Goal: Task Accomplishment & Management: Manage account settings

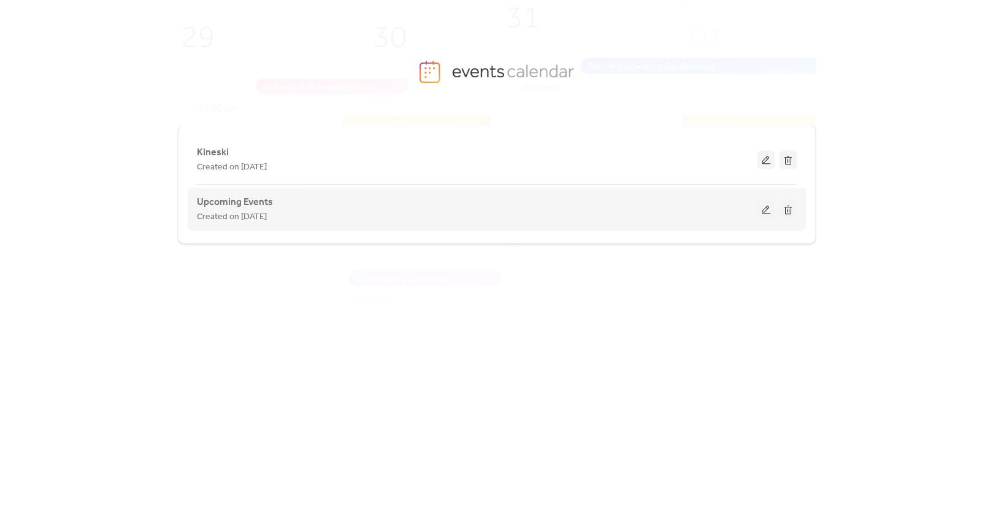
click at [498, 206] on div "Upcoming Events Created on [DATE]" at bounding box center [477, 209] width 561 height 29
click at [771, 209] on button at bounding box center [766, 209] width 17 height 18
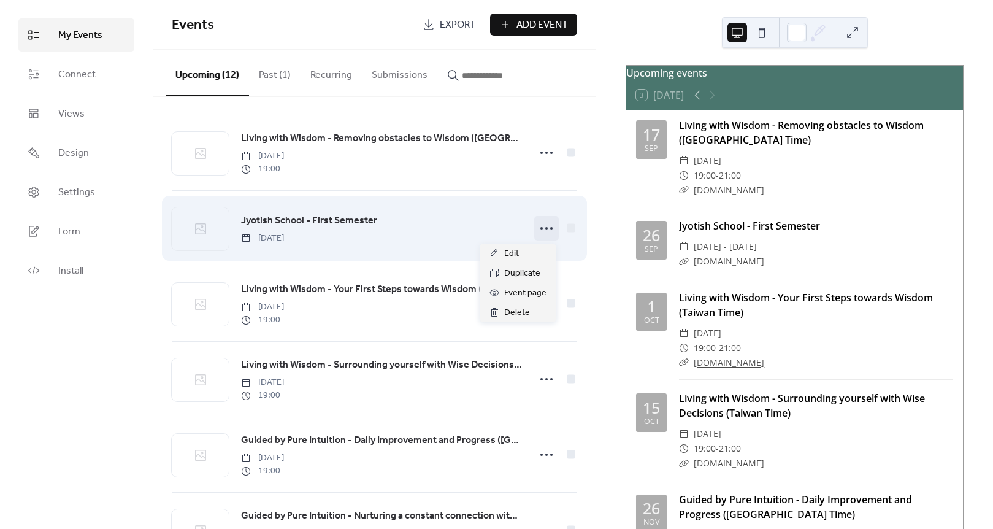
click at [542, 227] on icon at bounding box center [547, 228] width 20 height 20
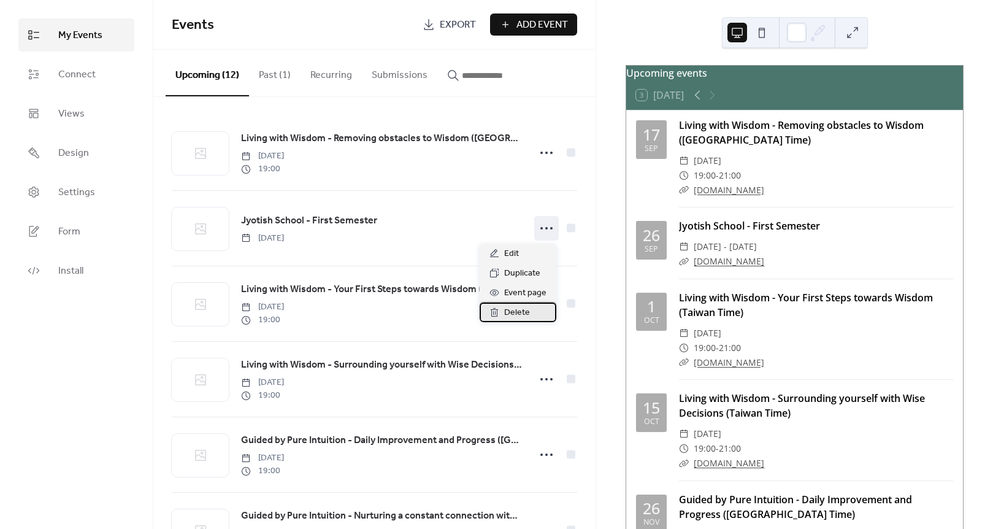
click at [501, 316] on div "Delete" at bounding box center [518, 312] width 77 height 20
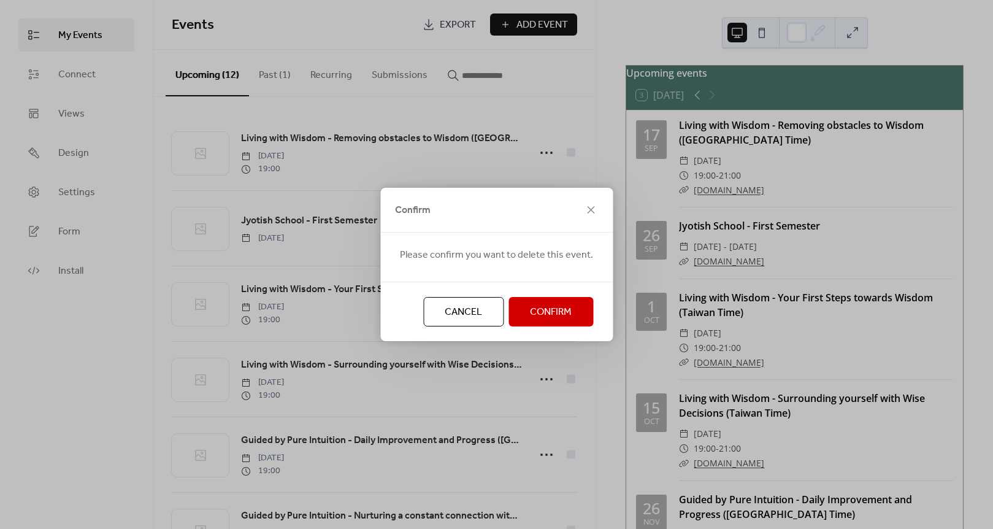
click at [554, 305] on span "Confirm" at bounding box center [551, 312] width 42 height 15
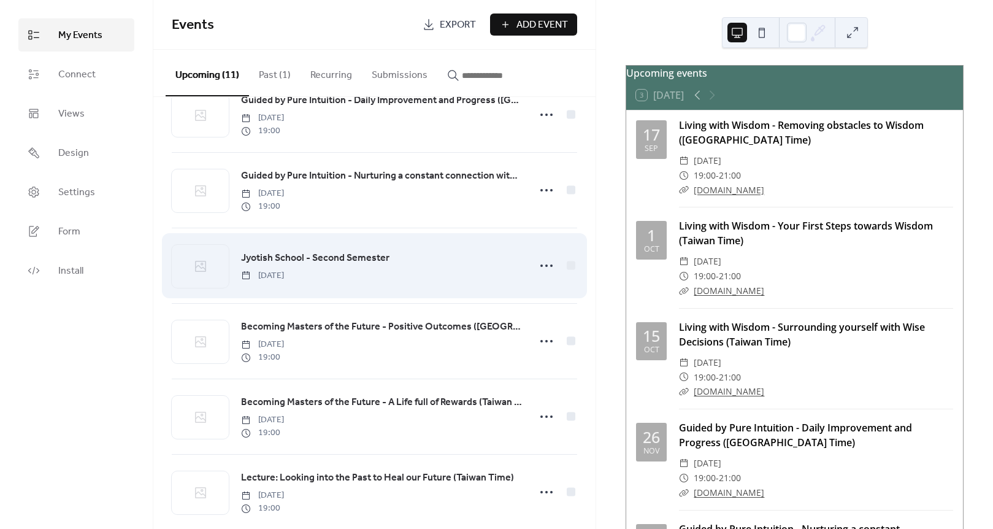
scroll to position [265, 0]
click at [537, 268] on icon at bounding box center [547, 265] width 20 height 20
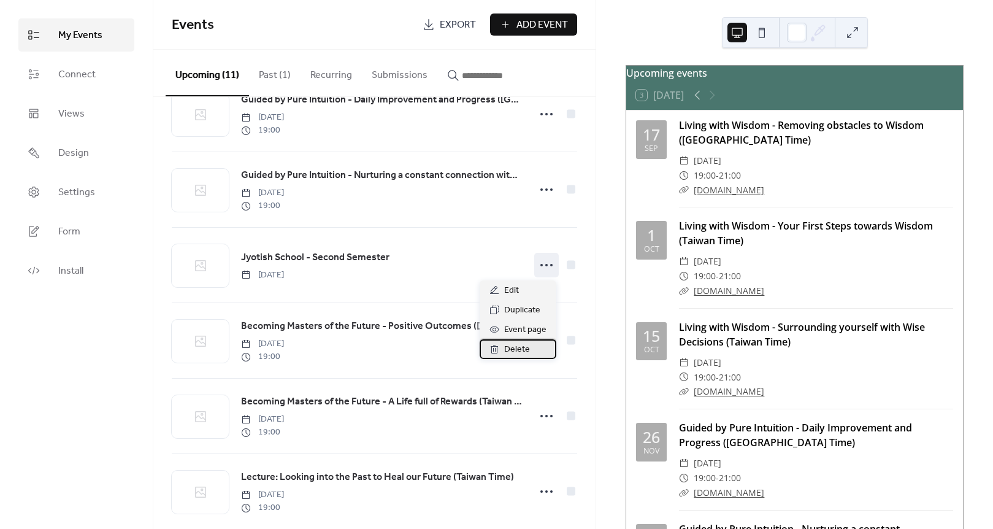
click at [496, 345] on icon at bounding box center [495, 349] width 10 height 10
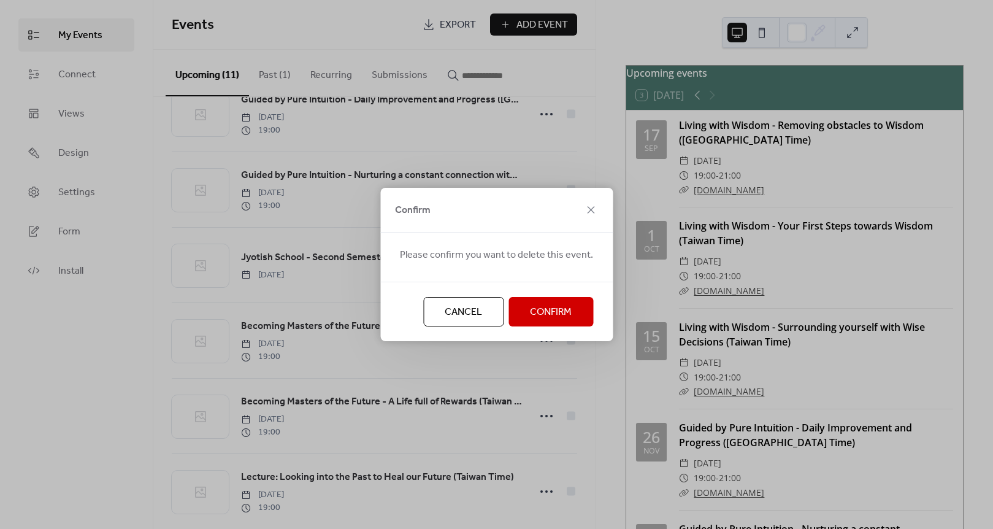
click at [530, 314] on span "Confirm" at bounding box center [551, 312] width 42 height 15
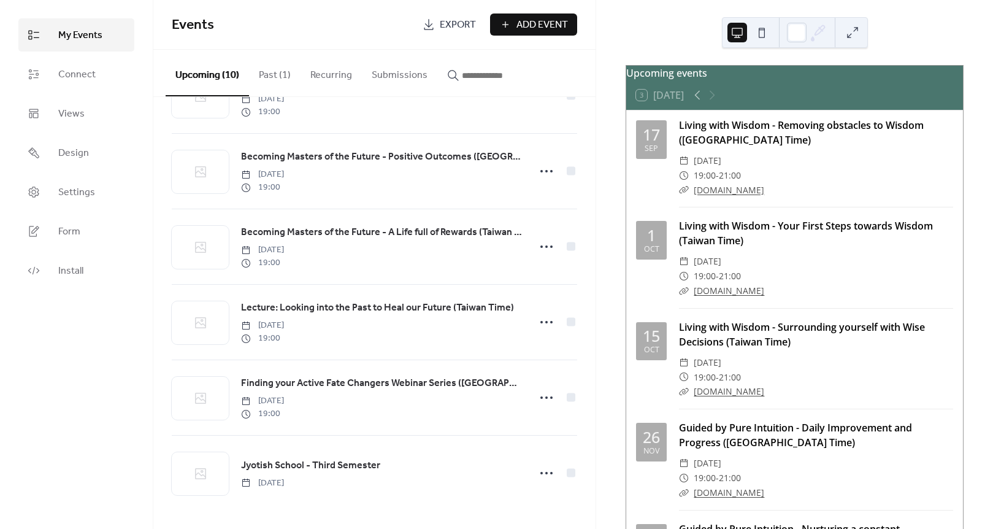
scroll to position [360, 0]
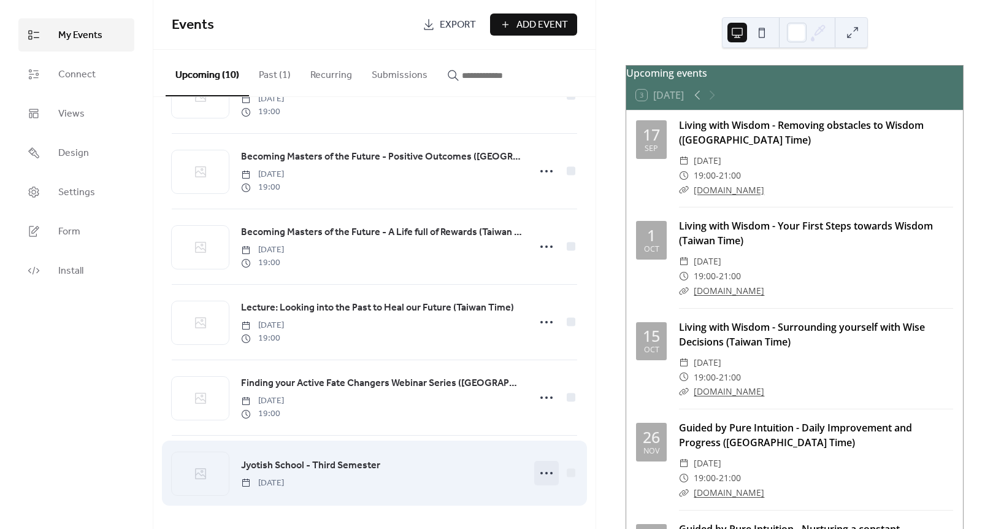
click at [548, 466] on icon at bounding box center [547, 473] width 20 height 20
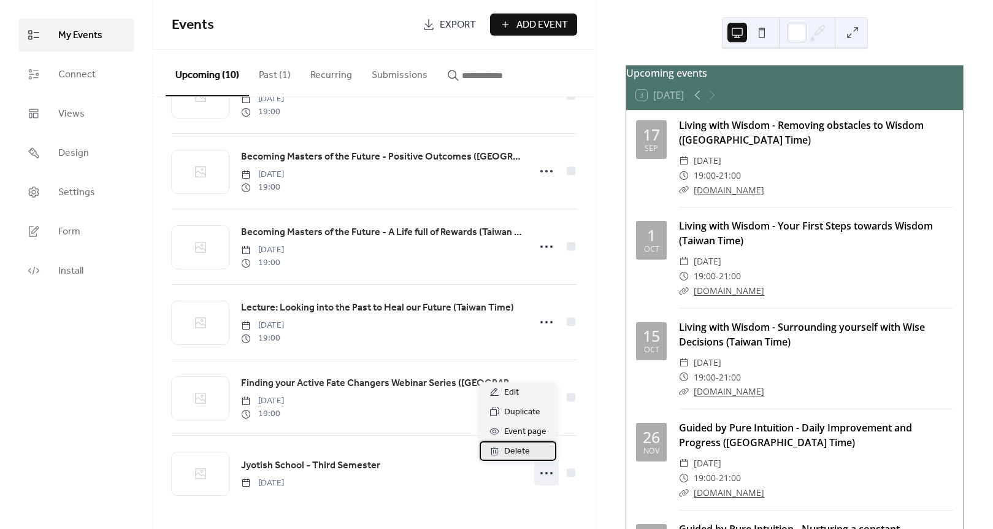
click at [506, 450] on span "Delete" at bounding box center [517, 451] width 26 height 15
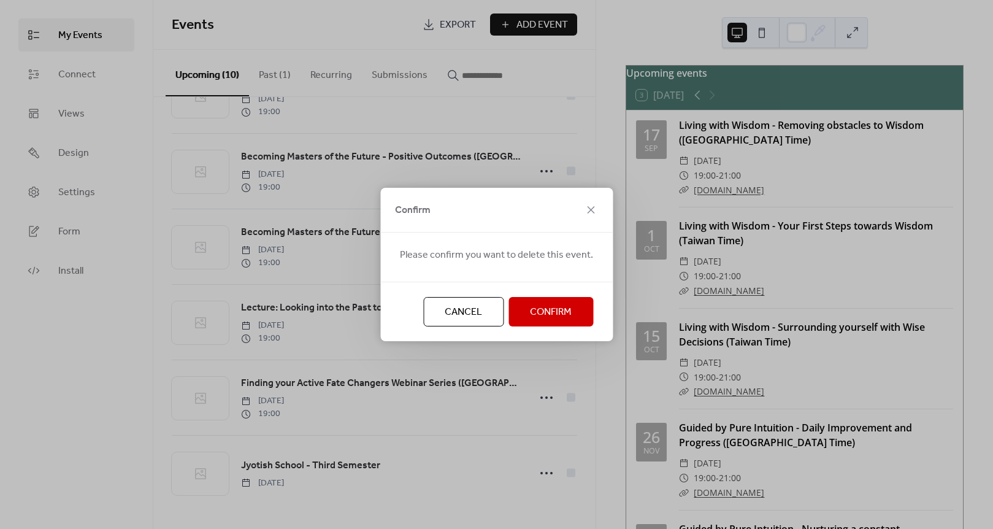
click at [541, 301] on button "Confirm" at bounding box center [551, 311] width 85 height 29
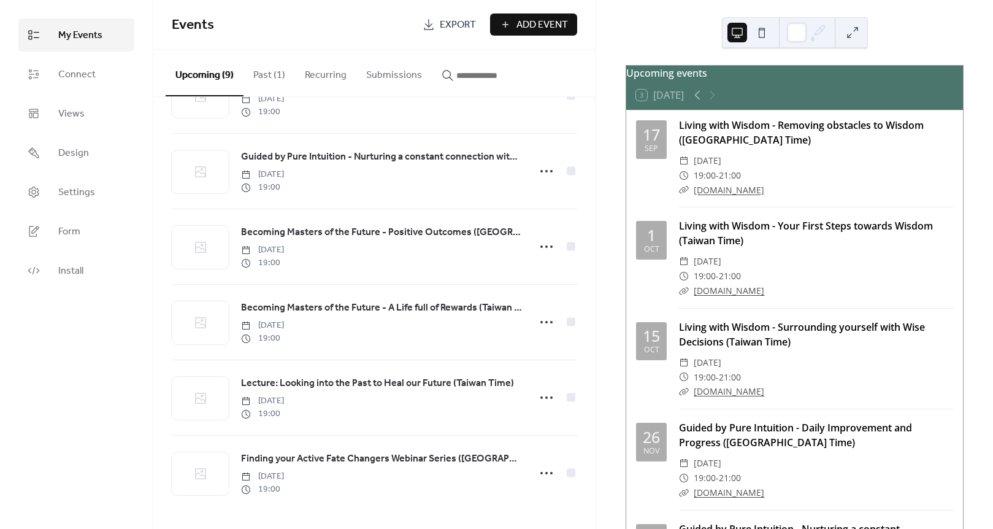
scroll to position [284, 0]
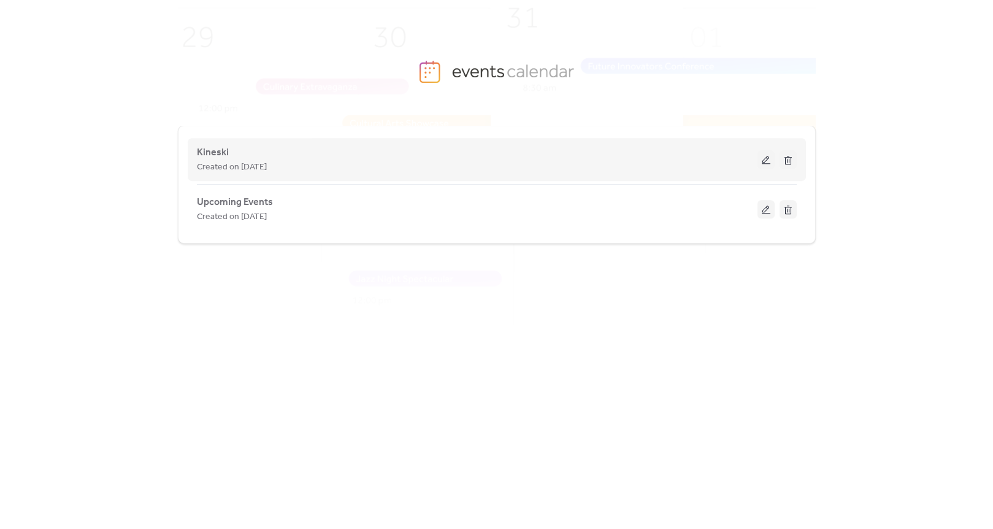
click at [765, 163] on button at bounding box center [766, 159] width 17 height 18
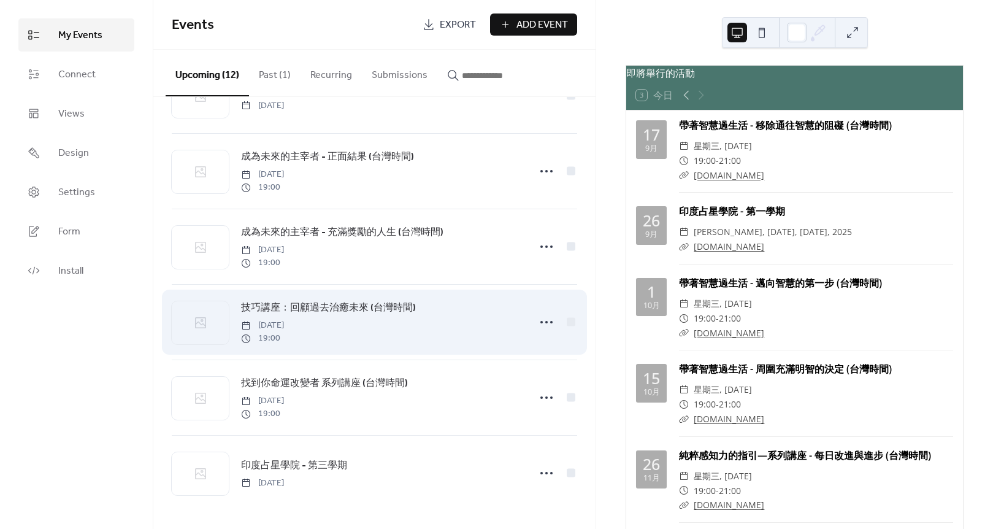
scroll to position [511, 0]
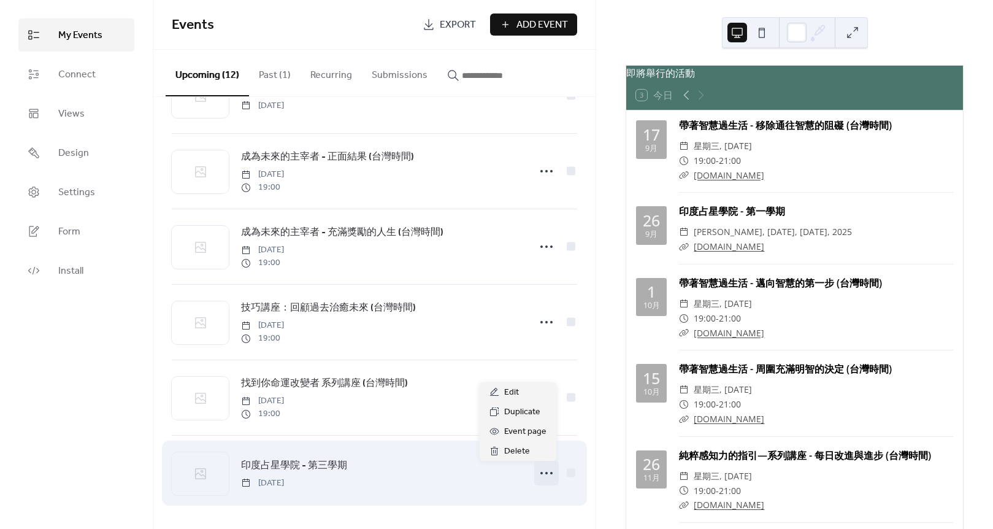
click at [550, 469] on icon at bounding box center [547, 473] width 20 height 20
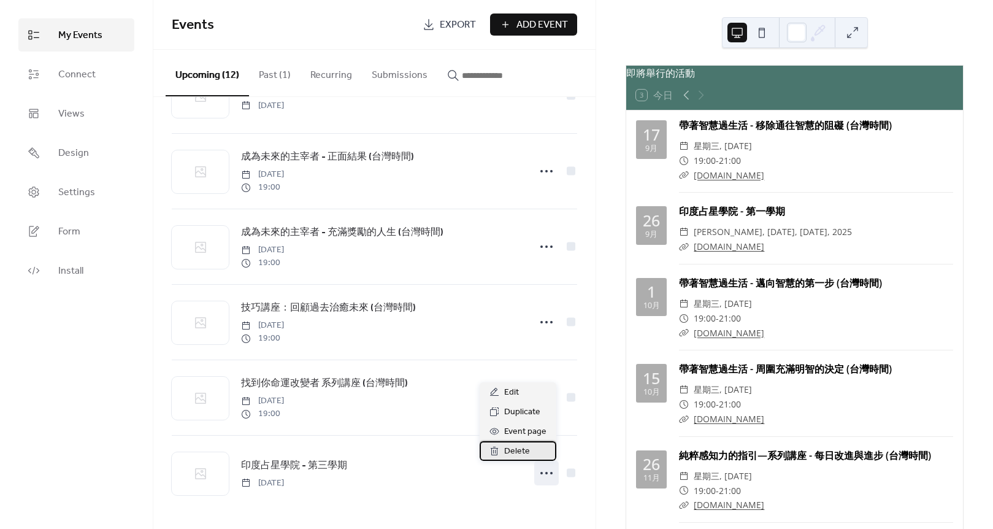
click at [518, 446] on span "Delete" at bounding box center [517, 451] width 26 height 15
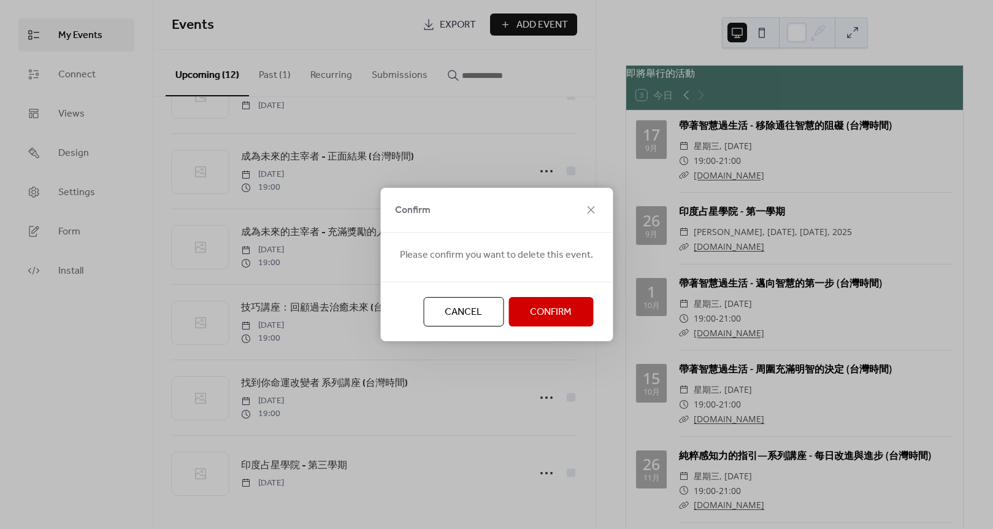
click at [541, 307] on span "Confirm" at bounding box center [551, 312] width 42 height 15
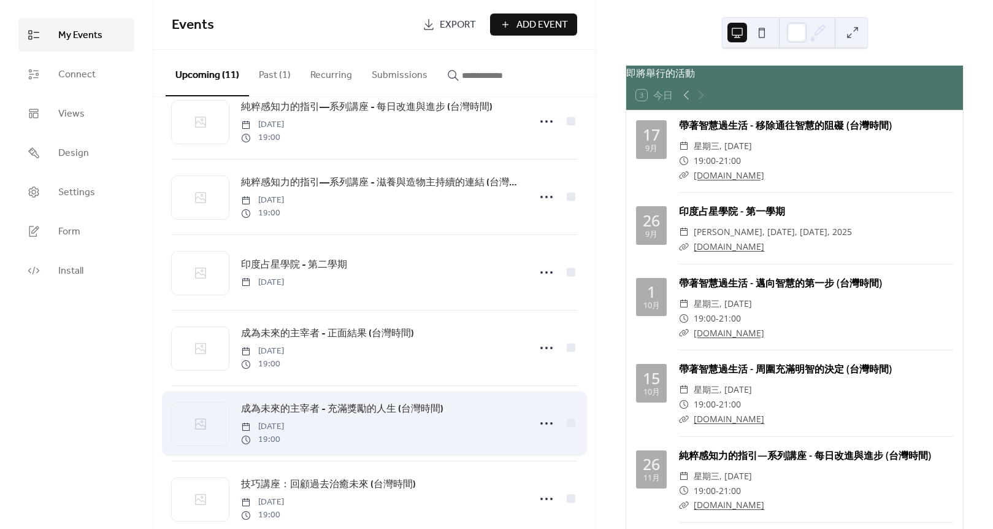
scroll to position [322, 0]
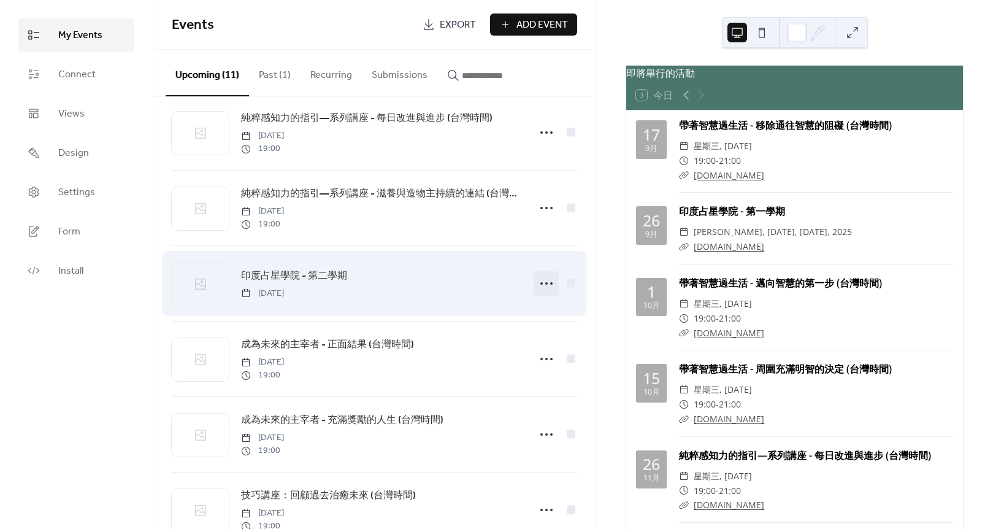
click at [543, 282] on icon at bounding box center [547, 284] width 20 height 20
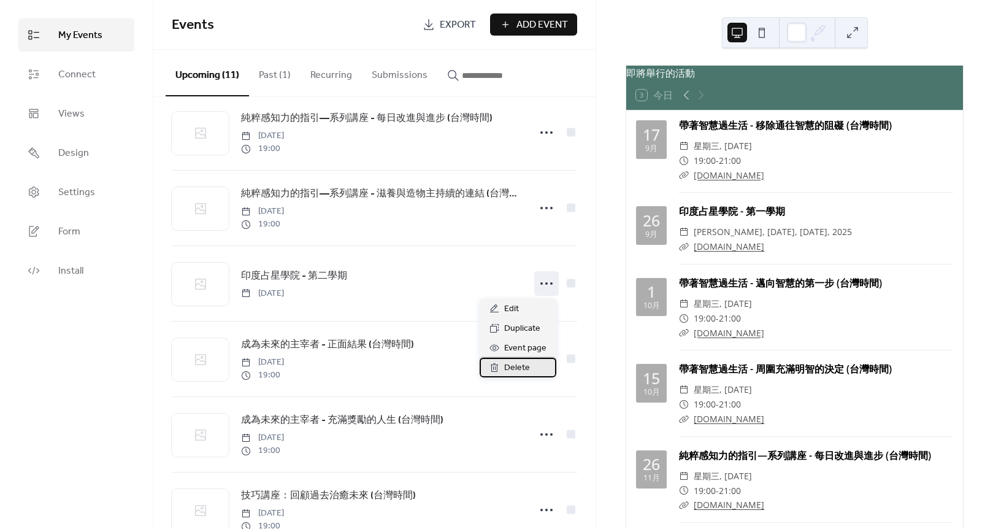
click at [515, 368] on span "Delete" at bounding box center [517, 368] width 26 height 15
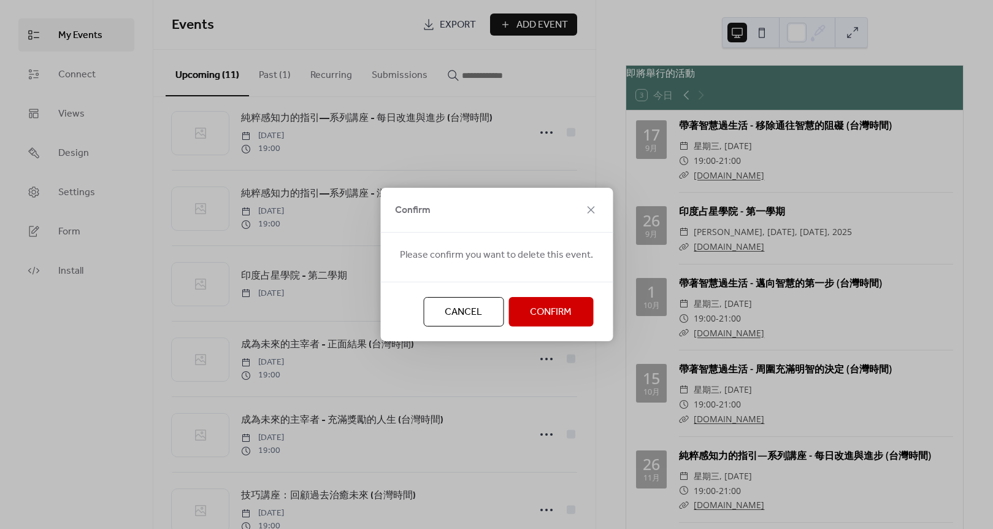
click at [545, 305] on span "Confirm" at bounding box center [551, 312] width 42 height 15
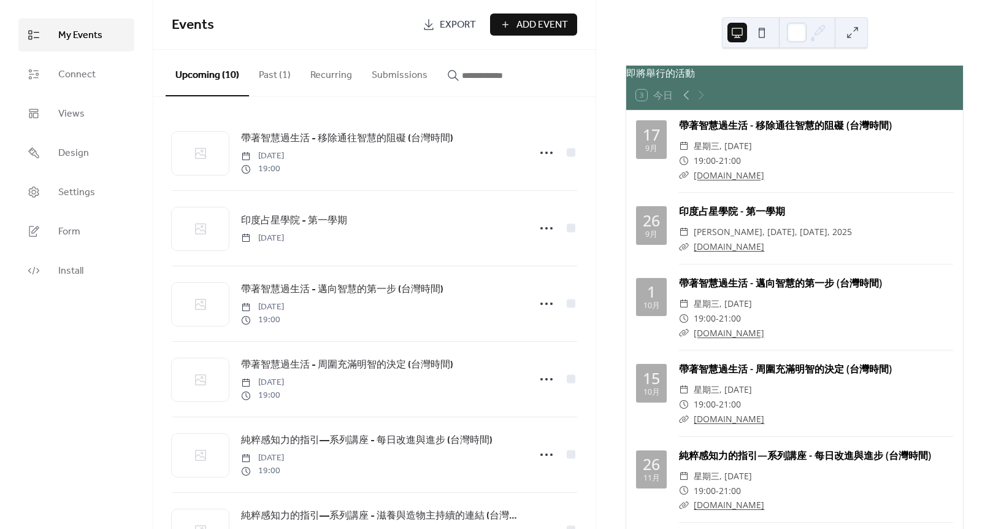
scroll to position [0, 0]
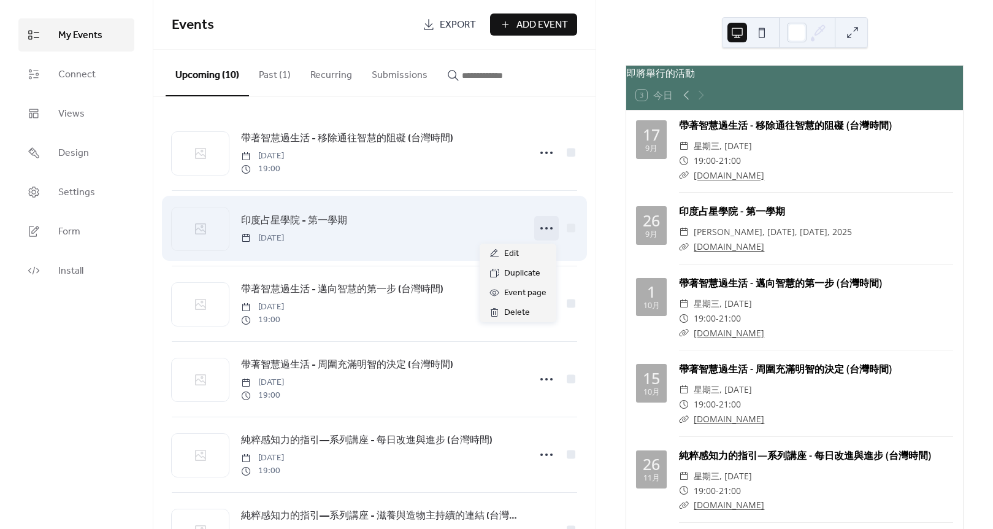
click at [542, 230] on icon at bounding box center [547, 228] width 20 height 20
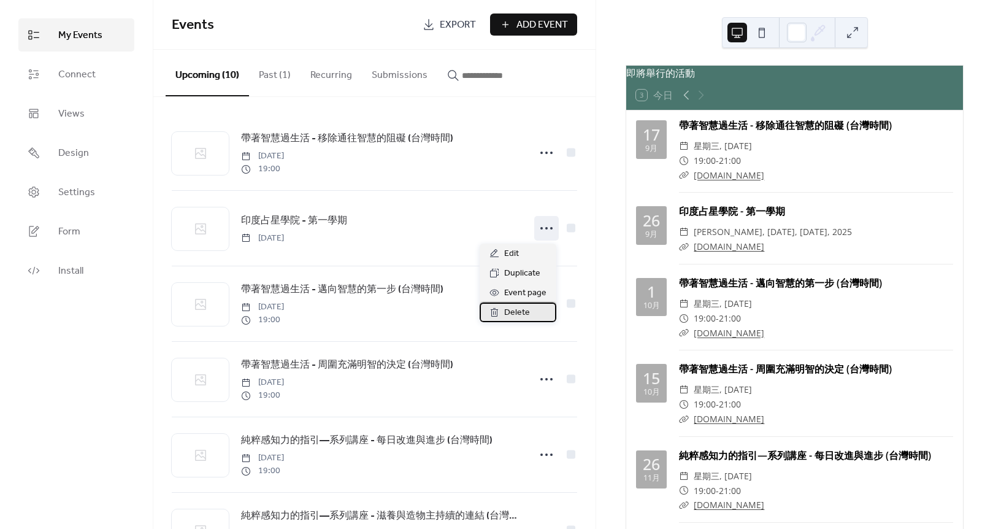
click at [526, 310] on span "Delete" at bounding box center [517, 313] width 26 height 15
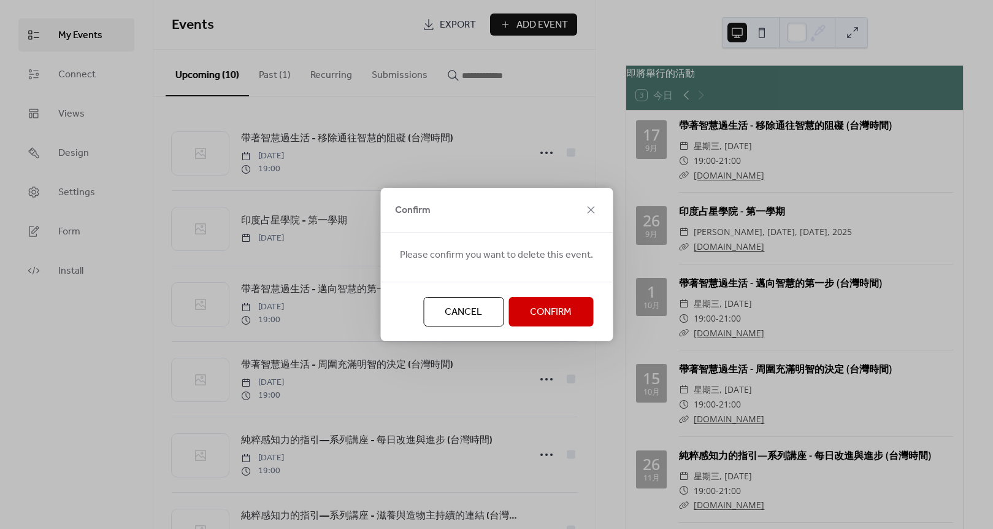
click at [555, 310] on span "Confirm" at bounding box center [551, 312] width 42 height 15
